Goal: Check status: Check status

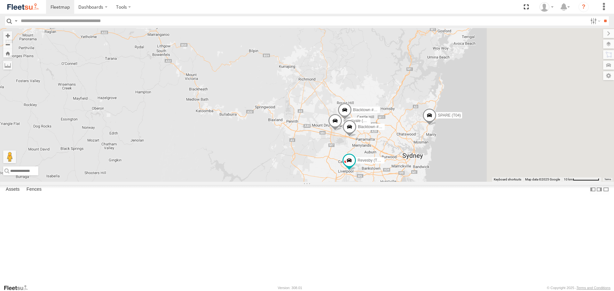
drag, startPoint x: 518, startPoint y: 139, endPoint x: 431, endPoint y: 132, distance: 87.8
click at [431, 132] on div "Brookvale (T10 - [PERSON_NAME]) Rural (T08 - [PERSON_NAME]) Blacktown #1 (T09 -…" at bounding box center [307, 104] width 614 height 153
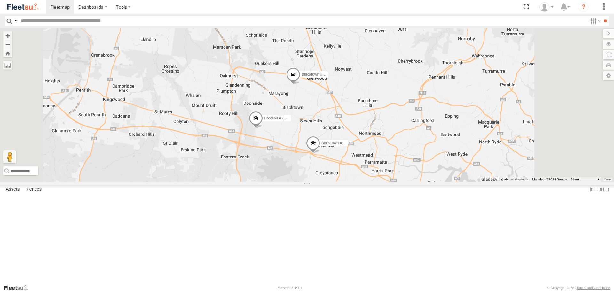
click at [300, 85] on span at bounding box center [293, 76] width 14 height 17
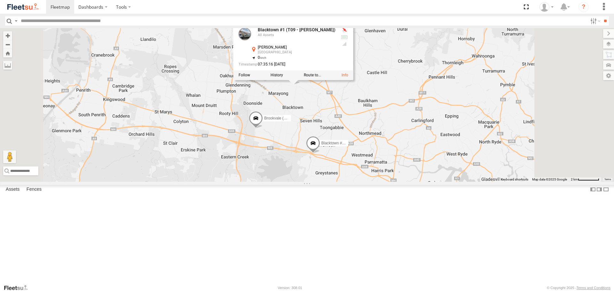
click at [320, 153] on span at bounding box center [313, 144] width 14 height 17
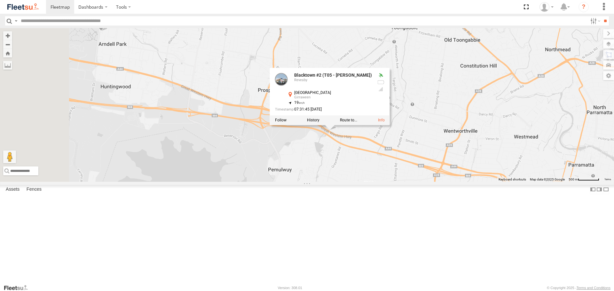
drag, startPoint x: 369, startPoint y: 185, endPoint x: 426, endPoint y: 218, distance: 65.4
click at [422, 182] on div "Brookvale (T10 - [PERSON_NAME]) Rural (T08 - [PERSON_NAME]) Blacktown #1 (T09 -…" at bounding box center [307, 104] width 614 height 153
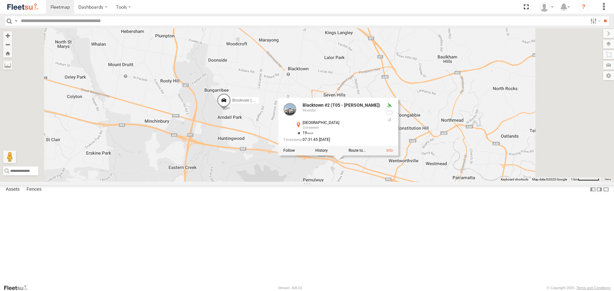
drag, startPoint x: 476, startPoint y: 219, endPoint x: 446, endPoint y: 230, distance: 32.1
click at [446, 182] on div "Brookvale (T10 - [PERSON_NAME]) Rural (T08 - [PERSON_NAME]) Blacktown #1 (T09 -…" at bounding box center [307, 104] width 614 height 153
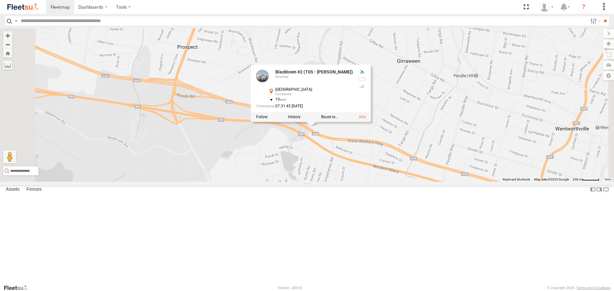
drag, startPoint x: 393, startPoint y: 207, endPoint x: 457, endPoint y: 232, distance: 68.4
click at [457, 182] on div "Brookvale (T10 - [PERSON_NAME]) Rural (T08 - [PERSON_NAME]) Blacktown #1 (T09 -…" at bounding box center [307, 104] width 614 height 153
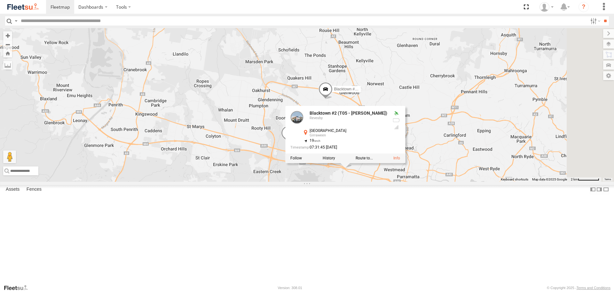
drag, startPoint x: 458, startPoint y: 204, endPoint x: 442, endPoint y: 221, distance: 23.1
click at [442, 182] on div "Brookvale (T10 - [PERSON_NAME]) Rural (T08 - [PERSON_NAME]) Blacktown #1 (T09 -…" at bounding box center [307, 104] width 614 height 153
click at [517, 182] on div "Brookvale (T10 - [PERSON_NAME]) Rural (T08 - [PERSON_NAME]) Blacktown #1 (T09 -…" at bounding box center [307, 104] width 614 height 153
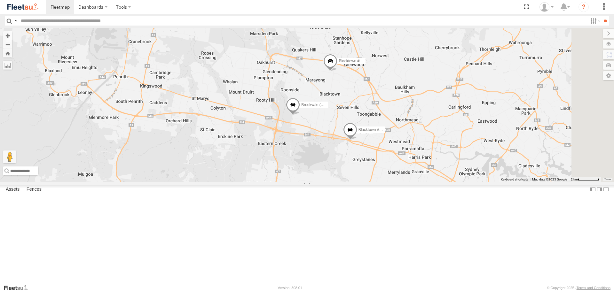
drag, startPoint x: 389, startPoint y: 227, endPoint x: 394, endPoint y: 196, distance: 31.2
click at [394, 182] on div "Brookvale (T10 - [PERSON_NAME]) Rural (T08 - [PERSON_NAME]) Blacktown #1 (T09 -…" at bounding box center [307, 104] width 614 height 153
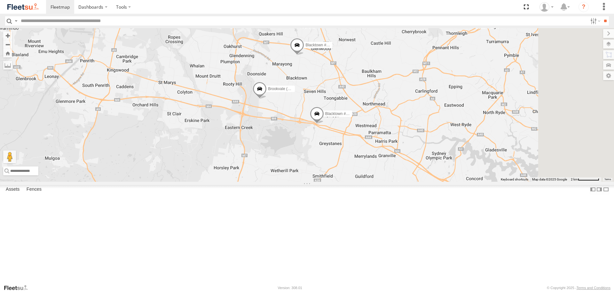
drag, startPoint x: 349, startPoint y: 204, endPoint x: 298, endPoint y: 182, distance: 55.6
click at [304, 182] on div "Brookvale (T10 - [PERSON_NAME]) Rural (T08 - [PERSON_NAME]) Blacktown #1 (T09 -…" at bounding box center [307, 104] width 614 height 153
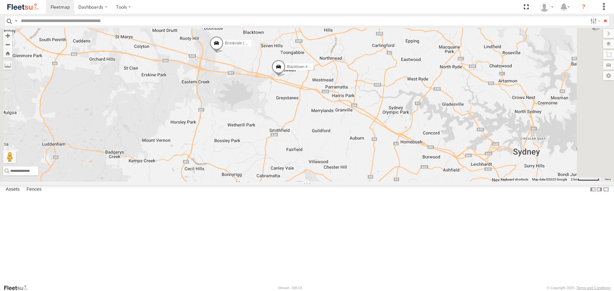
drag, startPoint x: 380, startPoint y: 158, endPoint x: 331, endPoint y: 120, distance: 62.0
click at [331, 120] on div "Brookvale (T10 - [PERSON_NAME]) Rural (T08 - [PERSON_NAME]) Blacktown #1 (T09 -…" at bounding box center [307, 104] width 614 height 153
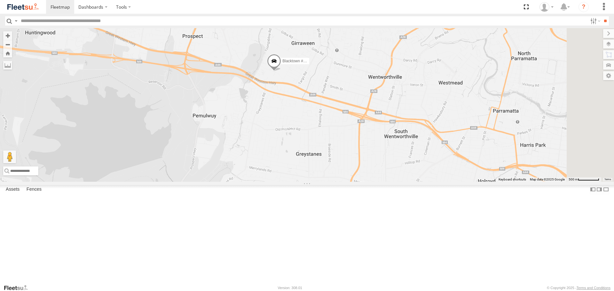
drag, startPoint x: 383, startPoint y: 122, endPoint x: 370, endPoint y: 141, distance: 22.9
click at [370, 141] on div "Brookvale (T10 - [PERSON_NAME]) Rural (T08 - [PERSON_NAME]) Blacktown #1 (T09 -…" at bounding box center [307, 104] width 614 height 153
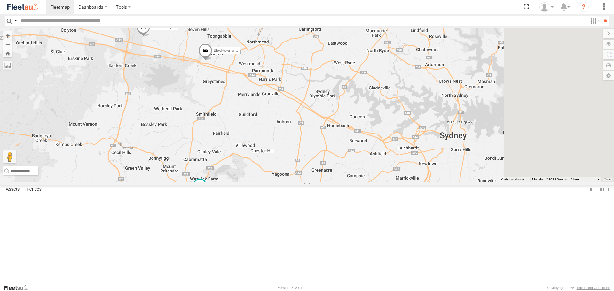
drag, startPoint x: 429, startPoint y: 161, endPoint x: 344, endPoint y: 133, distance: 89.9
click at [344, 133] on div "Brookvale (T10 - [PERSON_NAME]) Rural (T08 - [PERSON_NAME]) Blacktown #1 (T09 -…" at bounding box center [307, 104] width 614 height 153
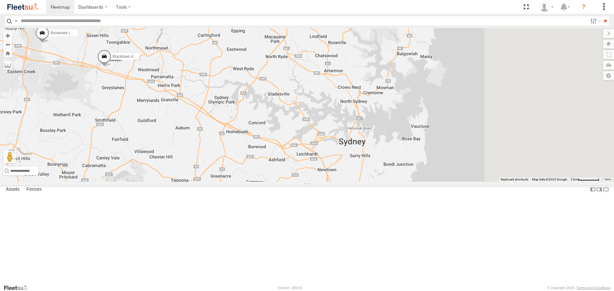
drag, startPoint x: 455, startPoint y: 166, endPoint x: 353, endPoint y: 174, distance: 101.9
click at [353, 174] on div "Brookvale (T10 - [PERSON_NAME]) Rural (T08 - [PERSON_NAME]) Blacktown #1 (T09 -…" at bounding box center [307, 104] width 614 height 153
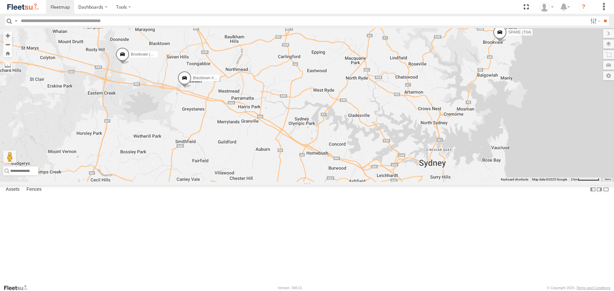
drag, startPoint x: 412, startPoint y: 141, endPoint x: 507, endPoint y: 158, distance: 97.0
click at [507, 158] on div "Brookvale (T10 - [PERSON_NAME]) Rural (T08 - [PERSON_NAME]) Blacktown #1 (T09 -…" at bounding box center [307, 104] width 614 height 153
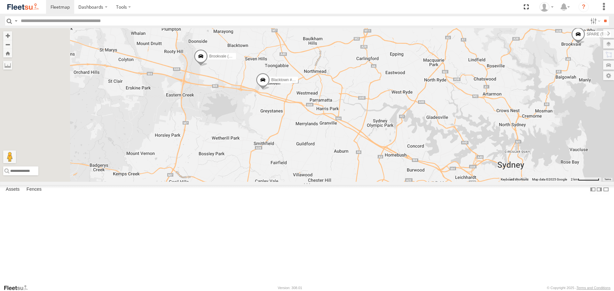
drag, startPoint x: 314, startPoint y: 139, endPoint x: 376, endPoint y: 150, distance: 63.3
click at [375, 149] on div "Brookvale (T10 - [PERSON_NAME]) Rural (T08 - [PERSON_NAME]) Blacktown #1 (T09 -…" at bounding box center [307, 104] width 614 height 153
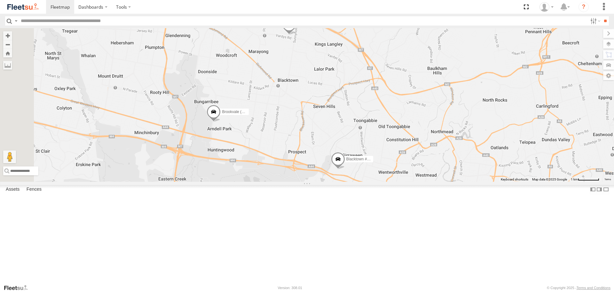
drag, startPoint x: 333, startPoint y: 139, endPoint x: 440, endPoint y: 226, distance: 137.9
click at [440, 182] on div "Brookvale (T10 - [PERSON_NAME]) Rural (T08 - [PERSON_NAME]) Blacktown #1 (T09 -…" at bounding box center [307, 104] width 614 height 153
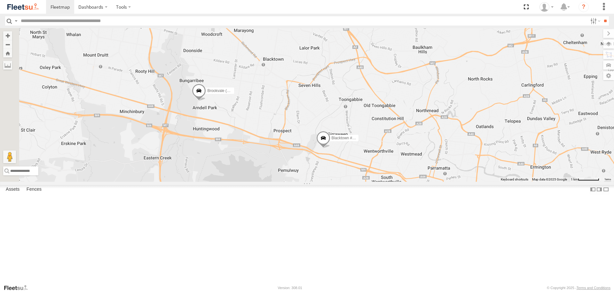
drag, startPoint x: 386, startPoint y: 180, endPoint x: 371, endPoint y: 158, distance: 26.2
click at [371, 158] on div "Brookvale (T10 - [PERSON_NAME]) Blacktown #1 (T09 - [PERSON_NAME]) Blacktown #2…" at bounding box center [307, 104] width 614 height 153
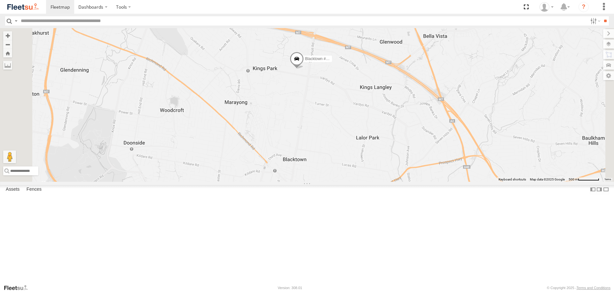
drag, startPoint x: 362, startPoint y: 87, endPoint x: 359, endPoint y: 101, distance: 14.4
click at [365, 106] on div "Brookvale (T10 - [PERSON_NAME]) Blacktown #1 (T09 - [PERSON_NAME]) Blacktown #2…" at bounding box center [307, 104] width 614 height 153
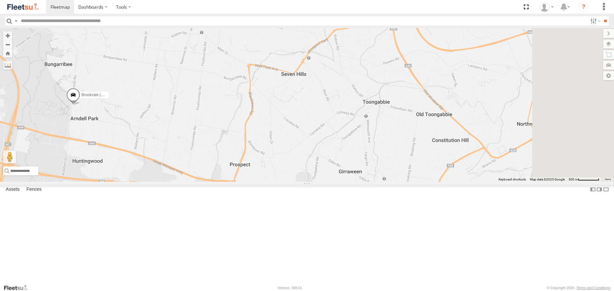
drag, startPoint x: 383, startPoint y: 137, endPoint x: 368, endPoint y: 119, distance: 23.1
click at [368, 119] on div "Brookvale (T10 - [PERSON_NAME]) Blacktown #1 (T09 - [PERSON_NAME]) Blacktown #2…" at bounding box center [307, 104] width 614 height 153
